Goal: Find specific page/section

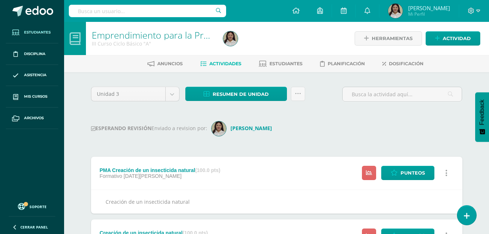
click at [47, 31] on span "Estudiantes" at bounding box center [37, 32] width 27 height 6
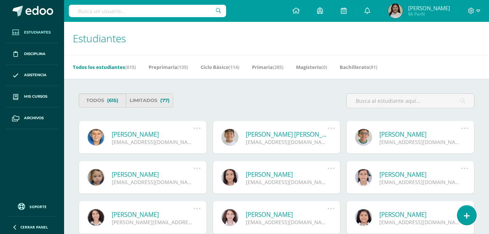
click at [168, 11] on input "text" at bounding box center [147, 11] width 157 height 12
type input "corado Jimena"
click at [39, 96] on span "Mis cursos" at bounding box center [35, 97] width 23 height 6
